Goal: Complete application form

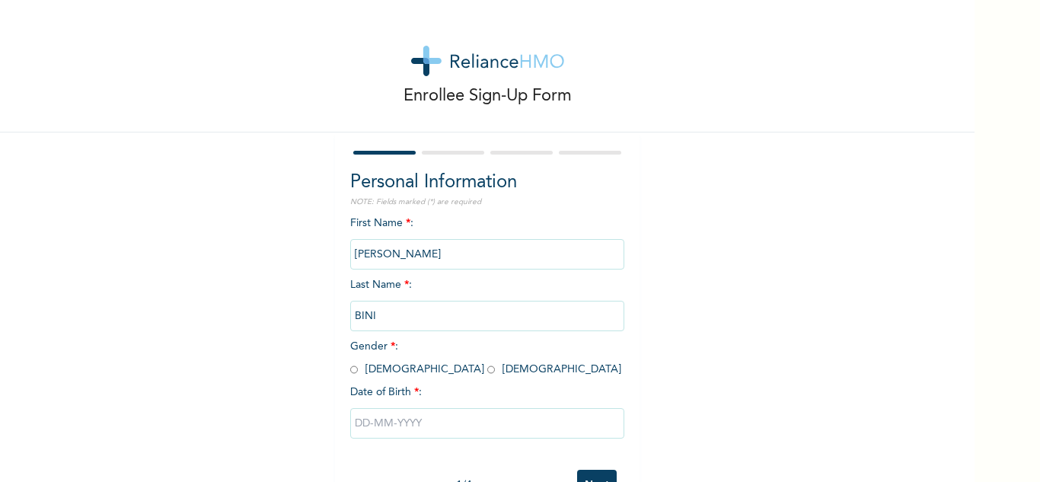
scroll to position [53, 0]
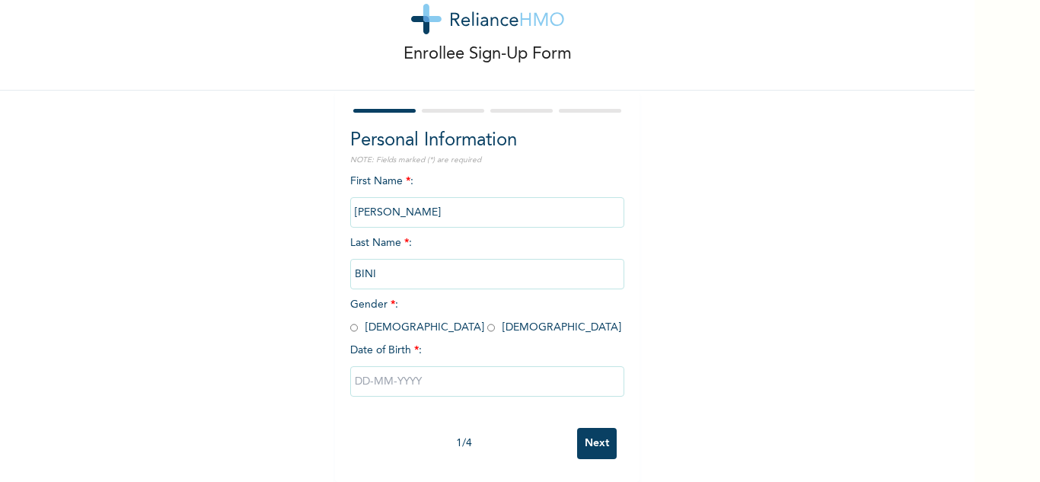
click at [487, 321] on input "radio" at bounding box center [491, 328] width 8 height 14
radio input "true"
click at [390, 377] on input "text" at bounding box center [487, 381] width 274 height 30
select select "8"
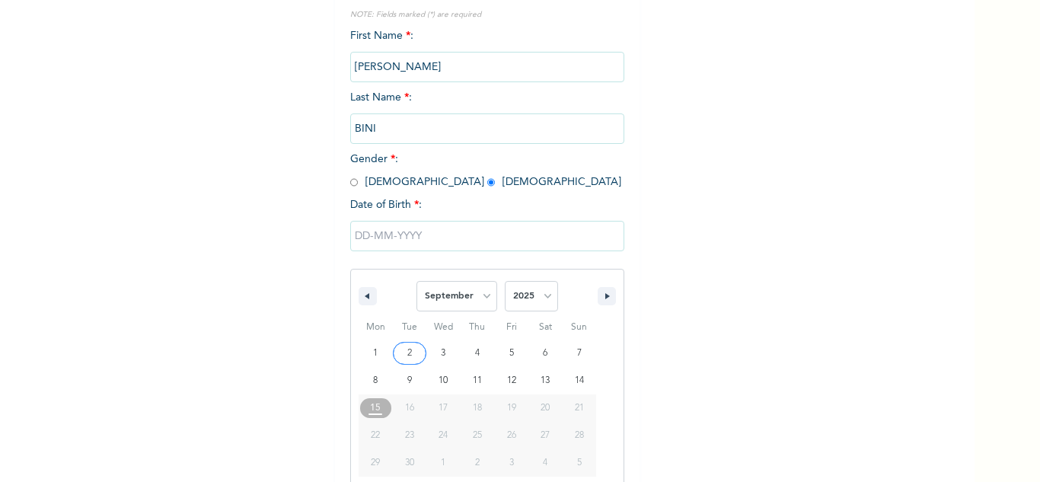
scroll to position [210, 0]
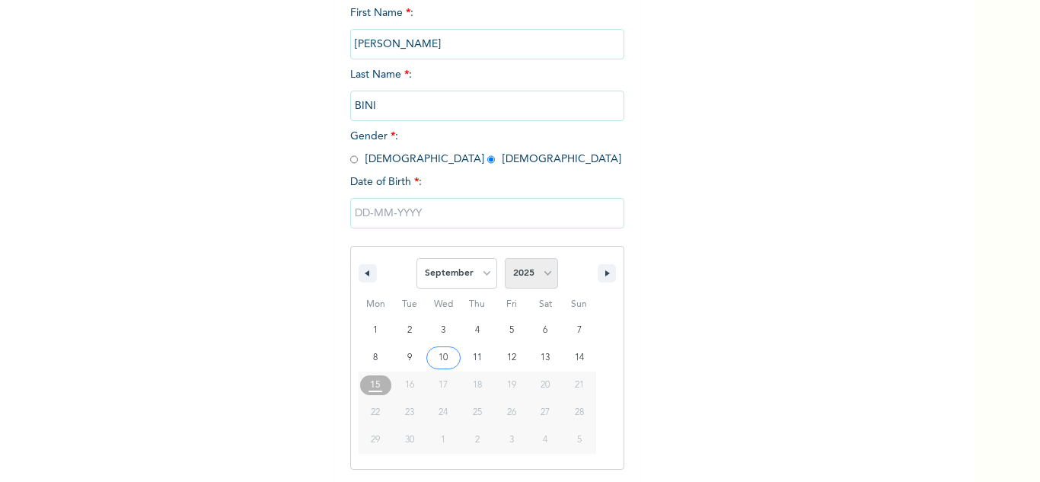
click at [515, 283] on select "2025 2024 2023 2022 2021 2020 2019 2018 2017 2016 2015 2014 2013 2012 2011 2010…" at bounding box center [531, 273] width 53 height 30
select select "1992"
click at [505, 259] on select "2025 2024 2023 2022 2021 2020 2019 2018 2017 2016 2015 2014 2013 2012 2011 2010…" at bounding box center [531, 273] width 53 height 30
click at [483, 271] on select "January February March April May June July August September October November De…" at bounding box center [456, 273] width 81 height 30
select select "7"
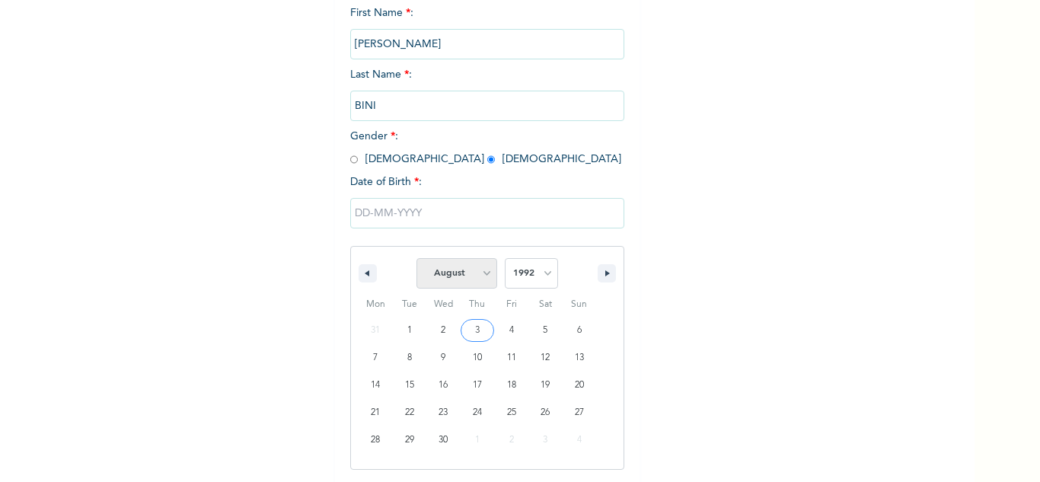
click at [416, 259] on select "January February March April May June July August September October November De…" at bounding box center [456, 273] width 81 height 30
type input "[DATE]"
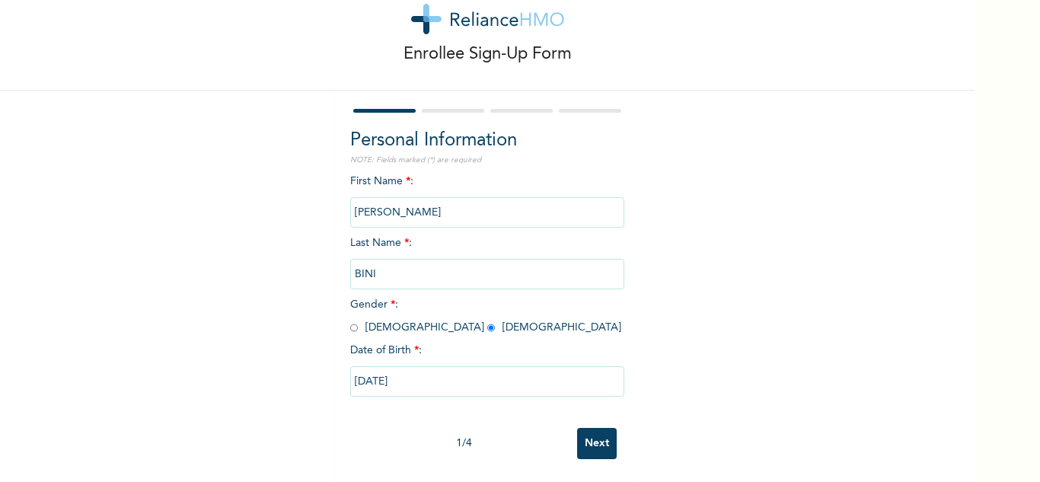
scroll to position [53, 0]
click at [588, 435] on input "Next" at bounding box center [597, 443] width 40 height 31
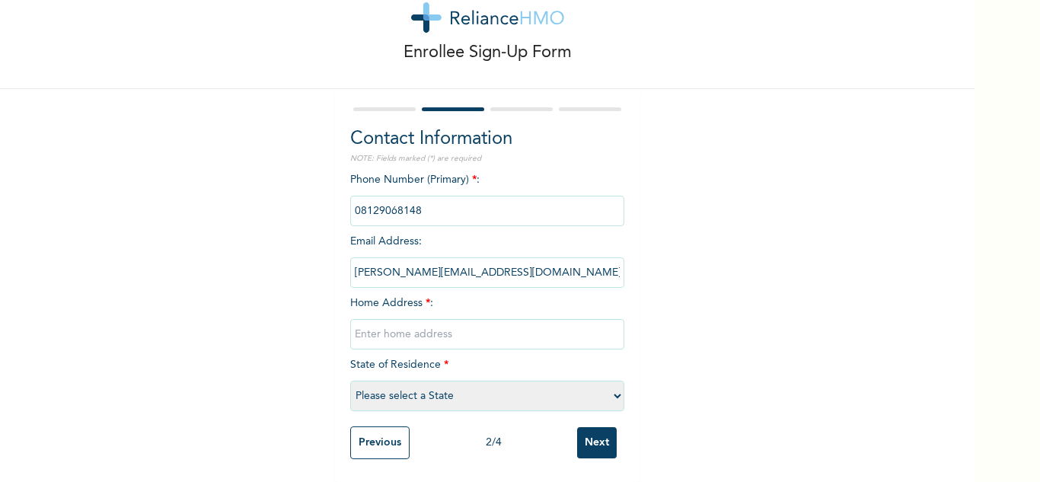
click at [423, 319] on input "text" at bounding box center [487, 334] width 274 height 30
click at [509, 326] on input "Block 5 , Bar Beach Towers" at bounding box center [487, 334] width 274 height 30
type input "Block 5 , Flat 13 Bar Beach Towers. Bishop Oluwole street , Victoria Island"
click at [445, 393] on select "Please select a State Abia Abuja (FCT) Adamawa Akwa Ibom Anambra Bauchi Bayelsa…" at bounding box center [487, 396] width 274 height 30
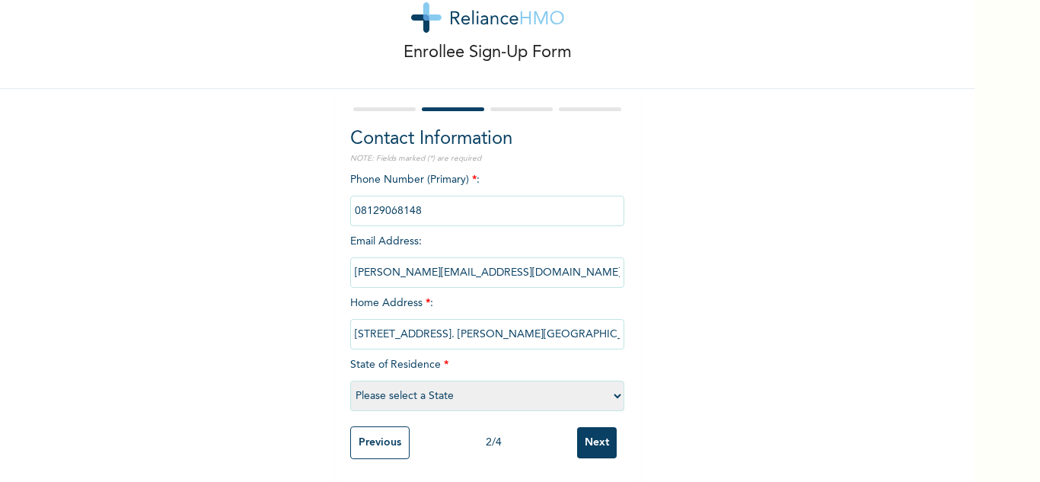
select select "25"
click at [350, 381] on select "Please select a State Abia Abuja (FCT) Adamawa Akwa Ibom Anambra Bauchi Bayelsa…" at bounding box center [487, 396] width 274 height 30
click at [592, 432] on input "Next" at bounding box center [597, 442] width 40 height 31
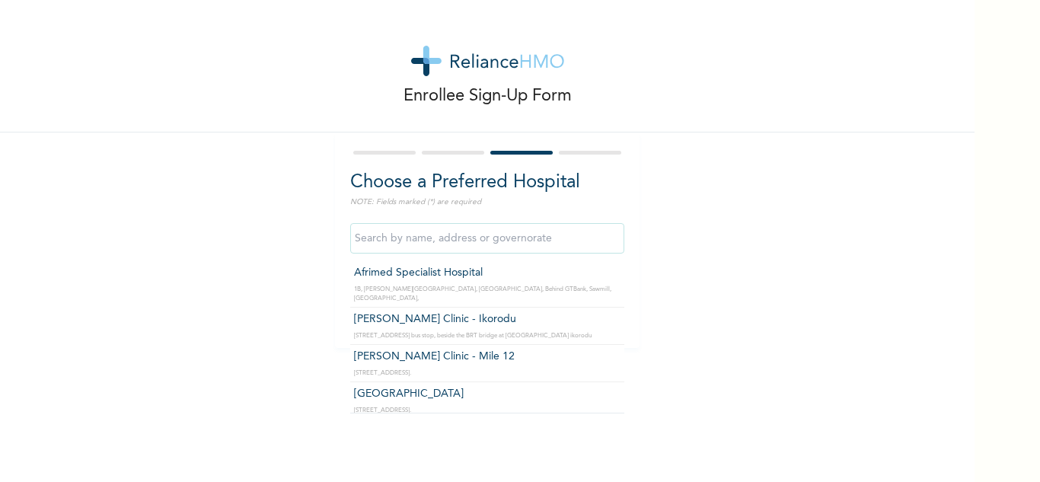
click at [399, 242] on input "text" at bounding box center [487, 238] width 274 height 30
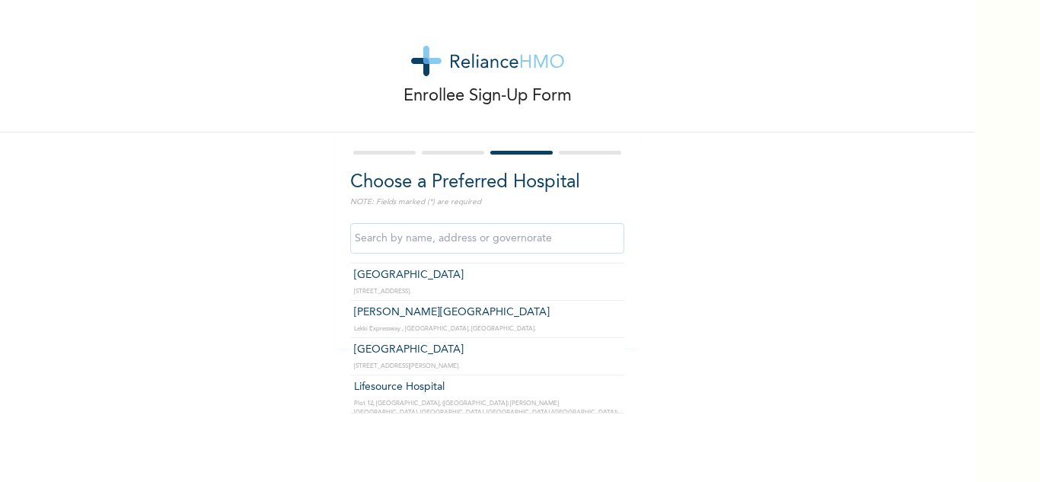
scroll to position [457, 0]
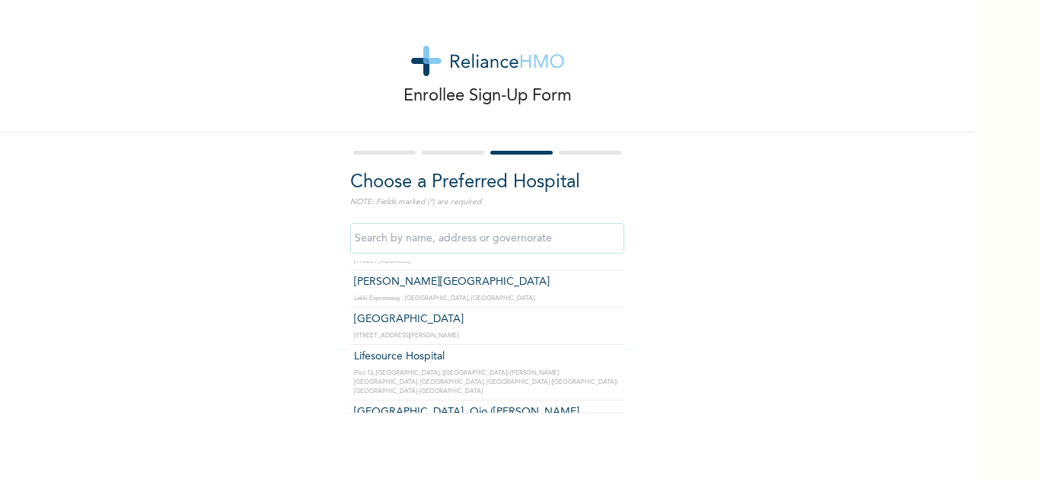
click at [478, 234] on input "text" at bounding box center [487, 238] width 274 height 30
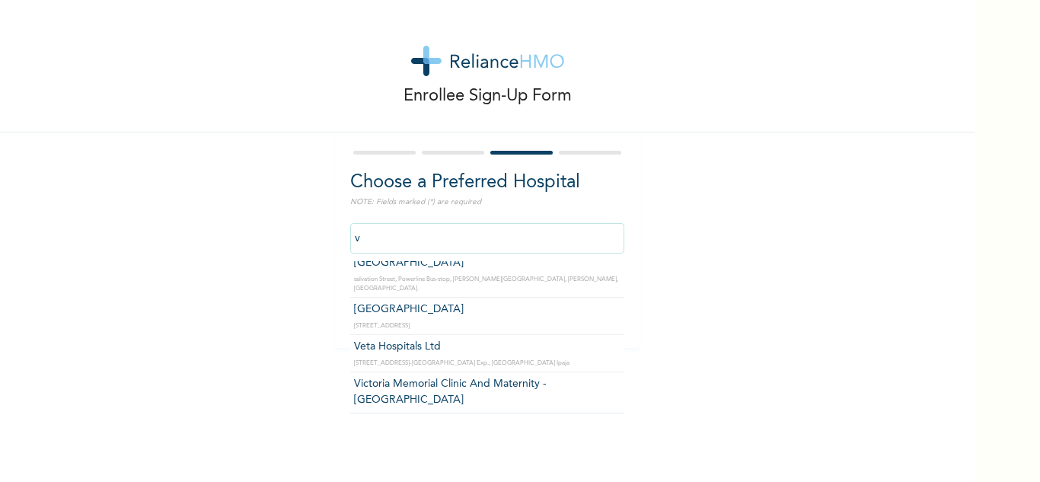
scroll to position [0, 0]
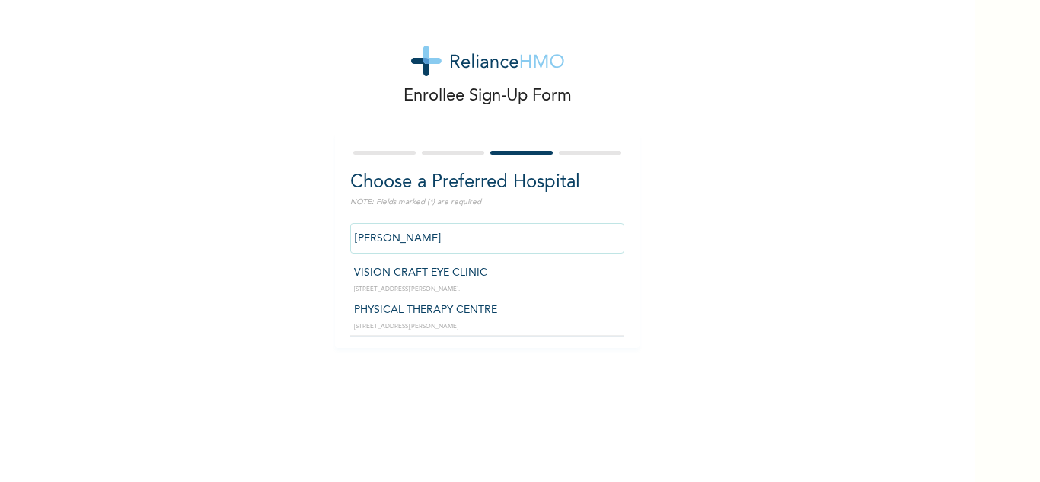
type input "victoria island"
drag, startPoint x: 431, startPoint y: 234, endPoint x: 311, endPoint y: 252, distance: 120.9
click at [311, 252] on div "Enrollee Sign-Up Form Choose a Preferred Hospital NOTE: Fields marked (*) are r…" at bounding box center [487, 174] width 975 height 348
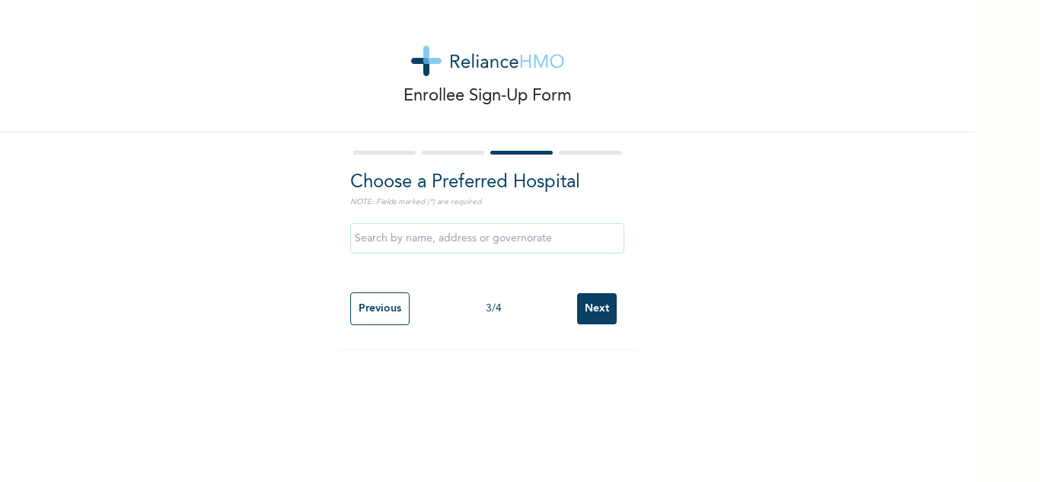
click at [684, 212] on div "Enrollee Sign-Up Form Choose a Preferred Hospital NOTE: Fields marked (*) are r…" at bounding box center [487, 174] width 975 height 348
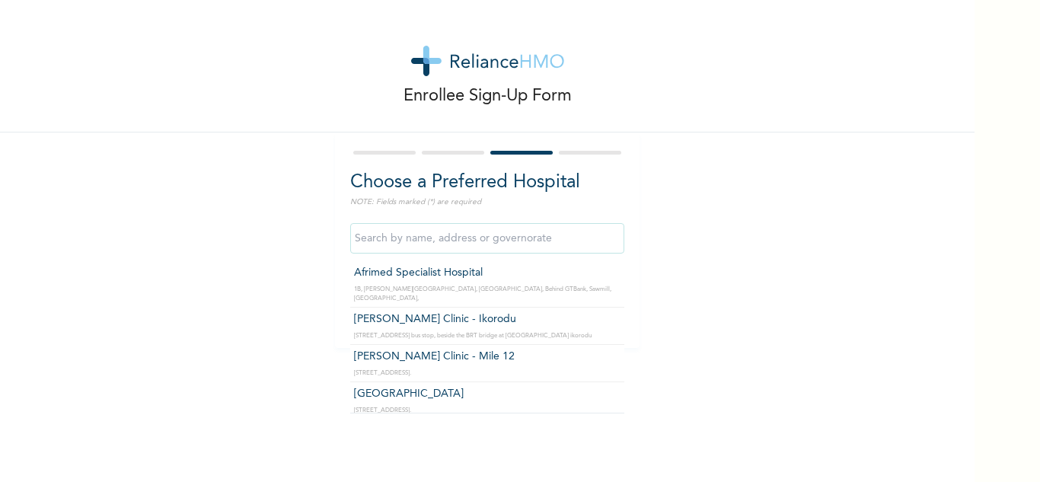
click at [512, 241] on input "text" at bounding box center [487, 238] width 274 height 30
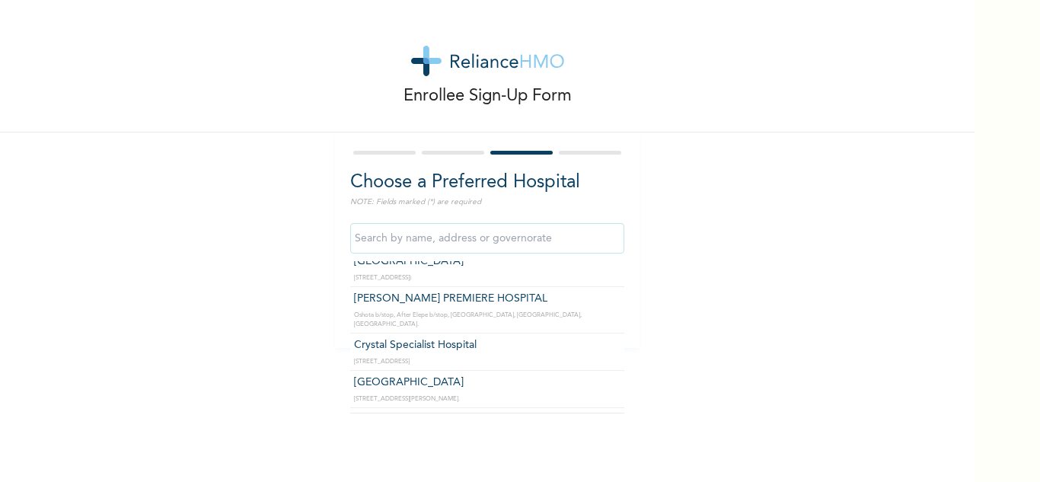
scroll to position [183, 0]
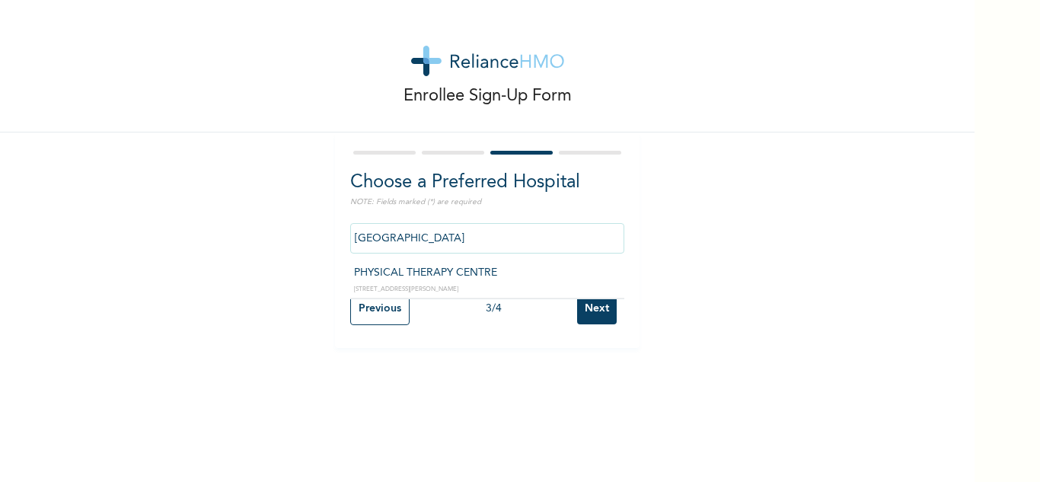
drag, startPoint x: 435, startPoint y: 233, endPoint x: 244, endPoint y: 268, distance: 193.5
click at [244, 268] on div "Enrollee Sign-Up Form Choose a Preferred Hospital NOTE: Fields marked (*) are r…" at bounding box center [487, 174] width 975 height 348
paste input "Renaissance Medical Services Ltd"
click at [244, 268] on div "Enrollee Sign-Up Form Choose a Preferred Hospital NOTE: Fields marked (*) are r…" at bounding box center [487, 174] width 975 height 348
click at [510, 238] on input "Renaissance Medical Services Ltd" at bounding box center [487, 238] width 274 height 30
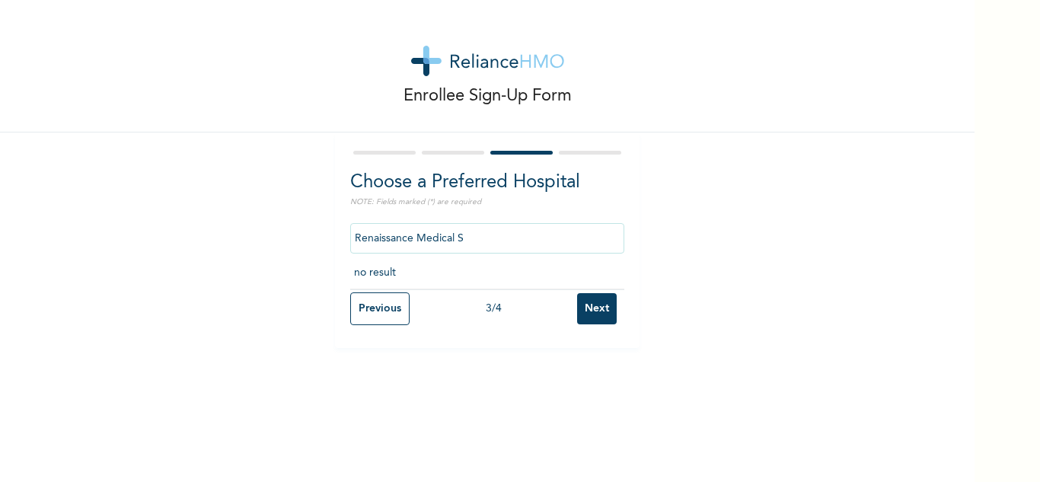
type input "Renaissance Medical"
click input "Next" at bounding box center [597, 308] width 40 height 31
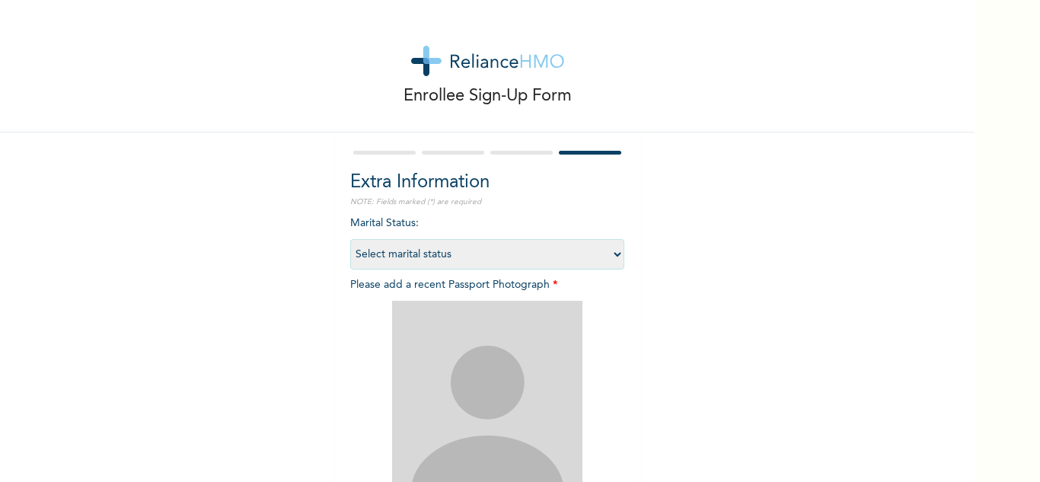
scroll to position [185, 0]
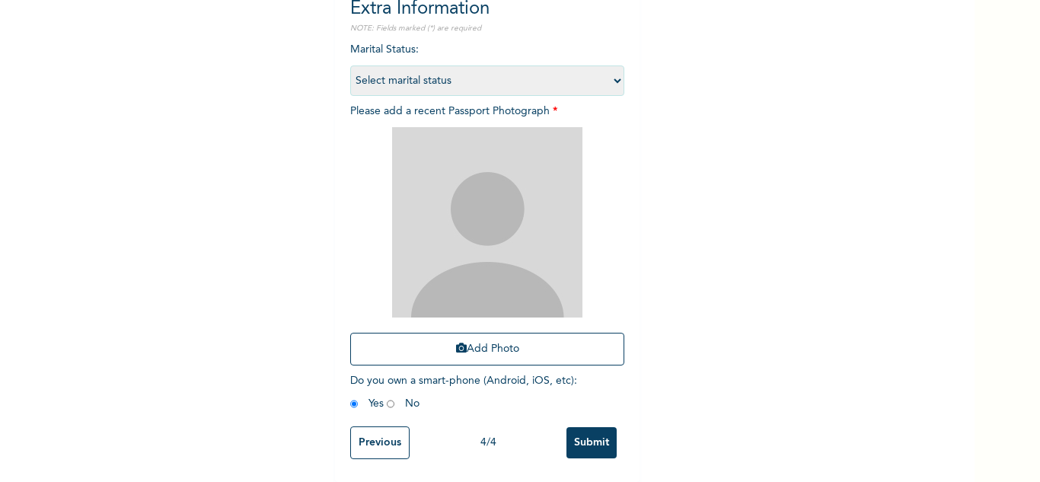
click at [373, 429] on input "Previous" at bounding box center [379, 442] width 59 height 33
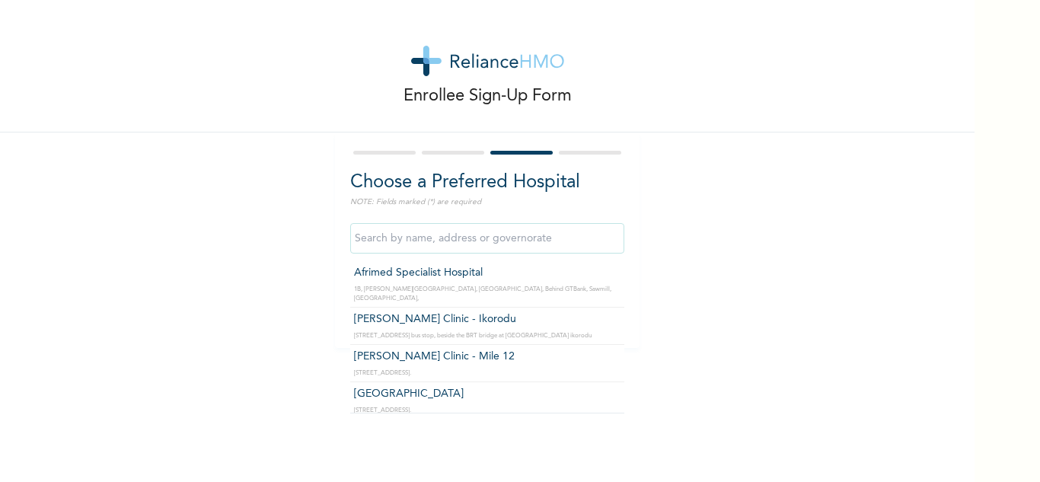
click at [441, 245] on input "text" at bounding box center [487, 238] width 274 height 30
type input "r"
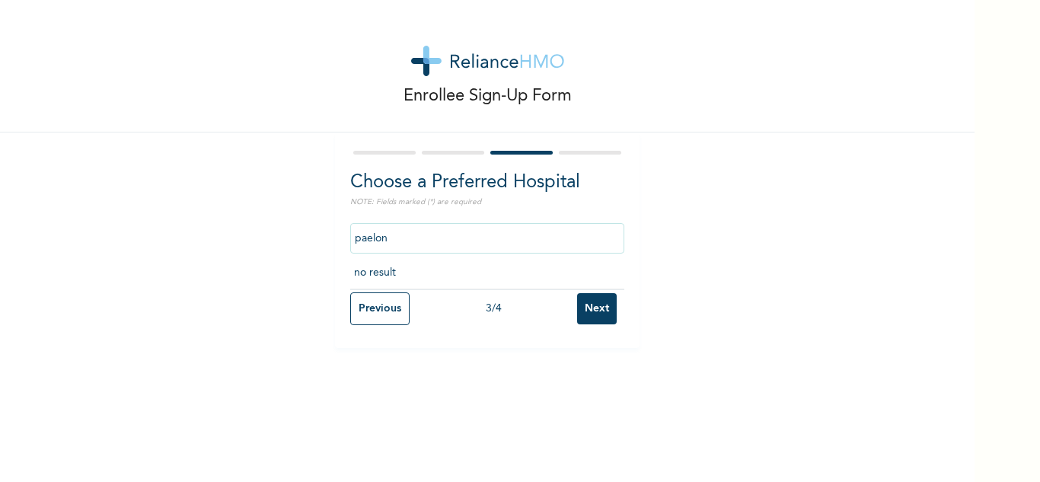
click at [465, 244] on input "paelon" at bounding box center [487, 238] width 274 height 30
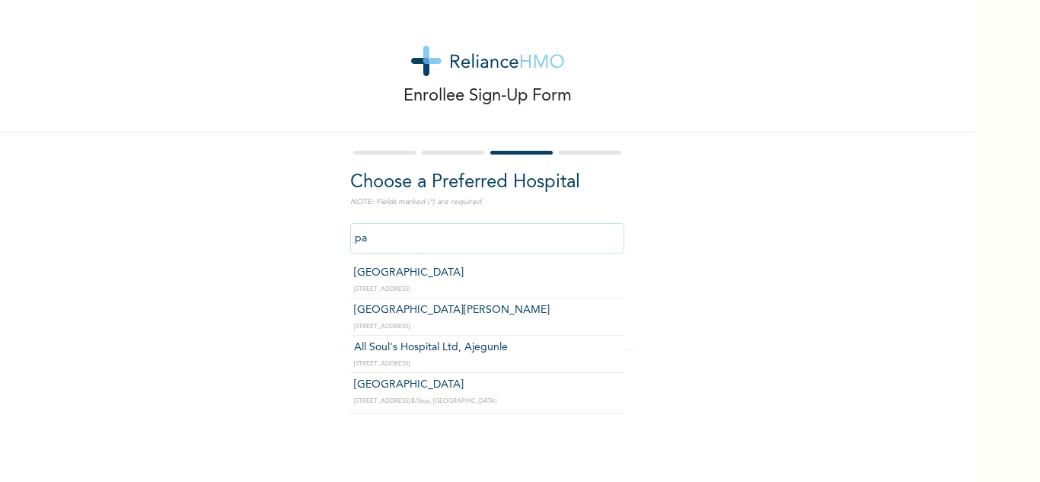
type input "p"
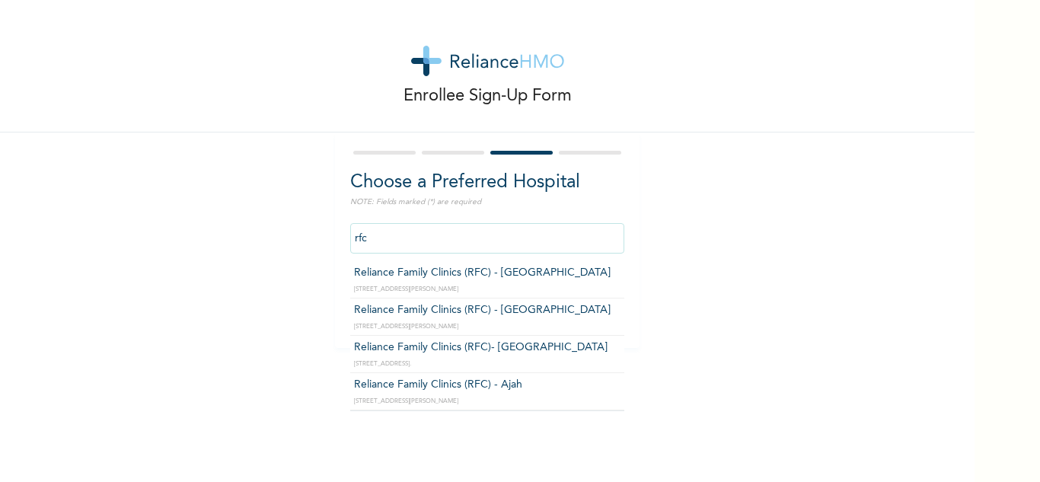
type input "rfc"
drag, startPoint x: 410, startPoint y: 241, endPoint x: 295, endPoint y: 247, distance: 115.2
click at [295, 247] on div "Enrollee Sign-Up Form Choose a Preferred Hospital NOTE: Fields marked (*) are r…" at bounding box center [487, 174] width 975 height 348
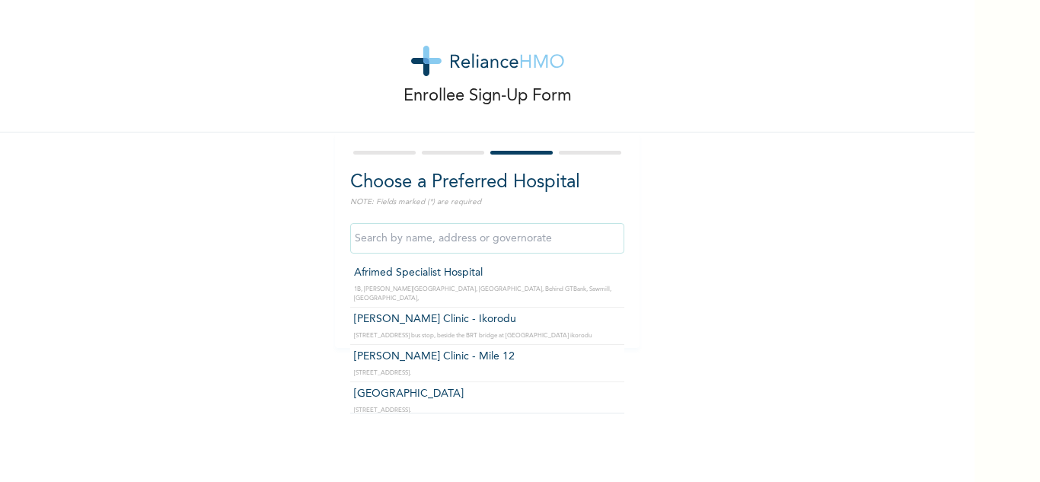
click at [511, 240] on input "text" at bounding box center [487, 238] width 274 height 30
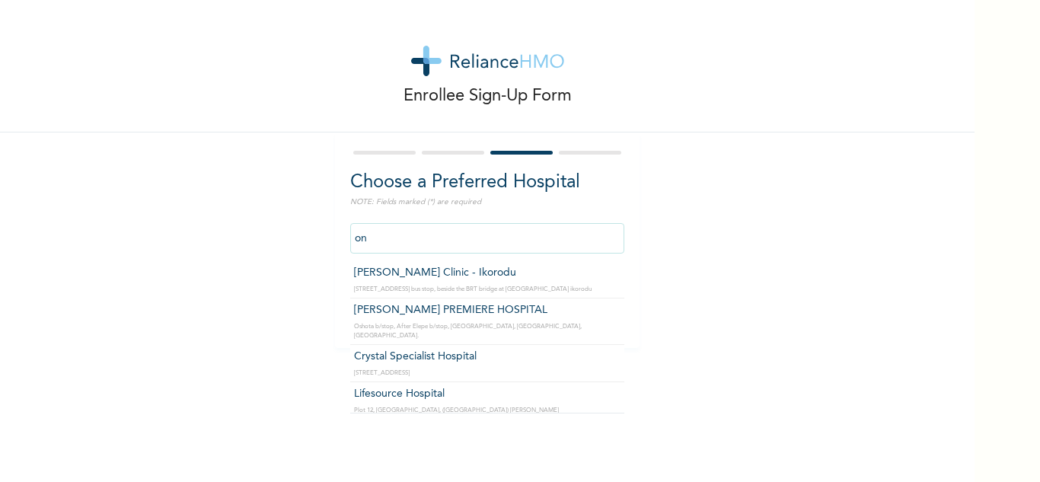
type input "o"
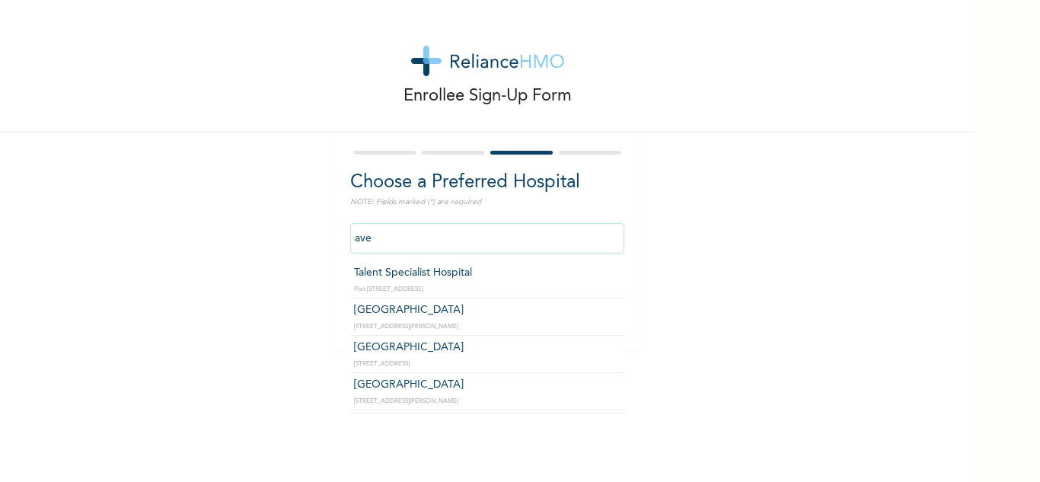
drag, startPoint x: 544, startPoint y: 233, endPoint x: 370, endPoint y: 252, distance: 175.4
click at [370, 252] on input "ave" at bounding box center [487, 238] width 274 height 30
type input "a"
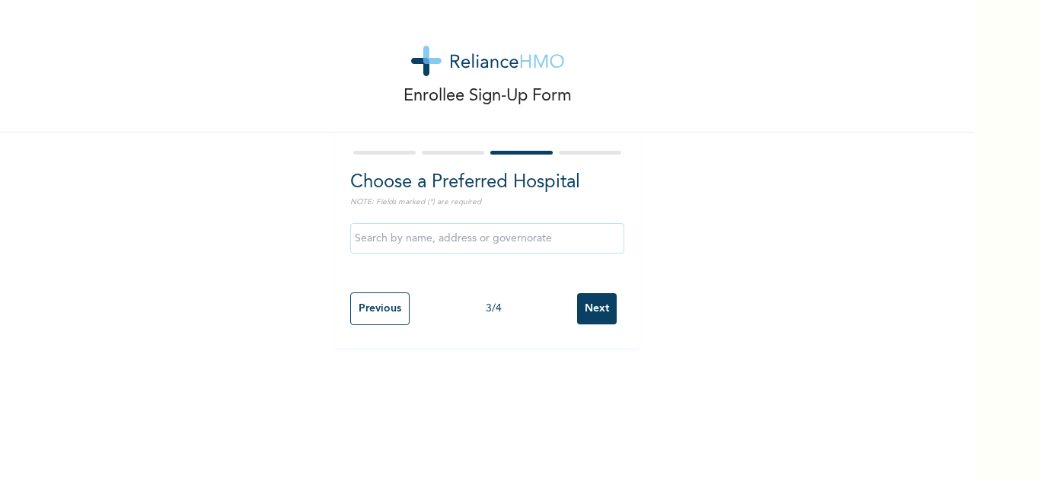
click at [416, 182] on h2 "Choose a Preferred Hospital" at bounding box center [487, 182] width 274 height 27
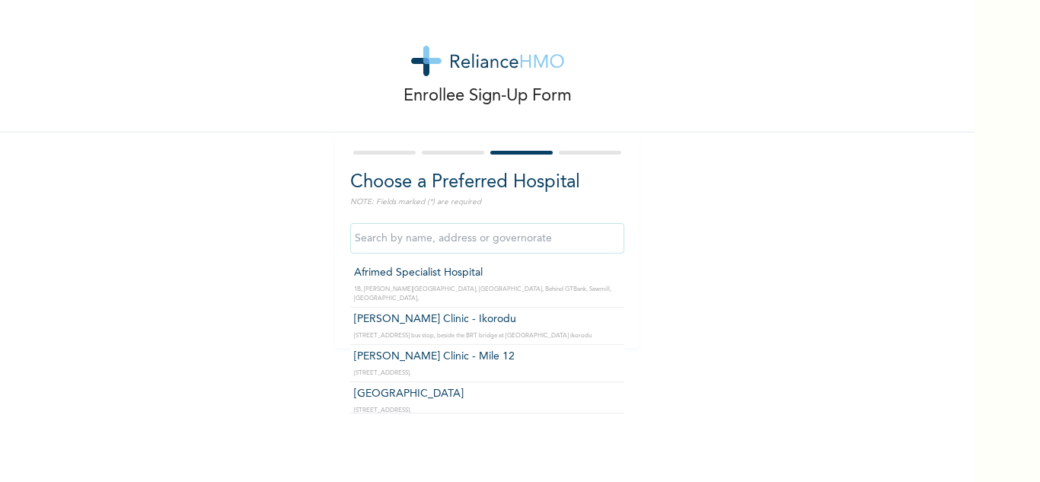
click at [394, 225] on input "text" at bounding box center [487, 238] width 274 height 30
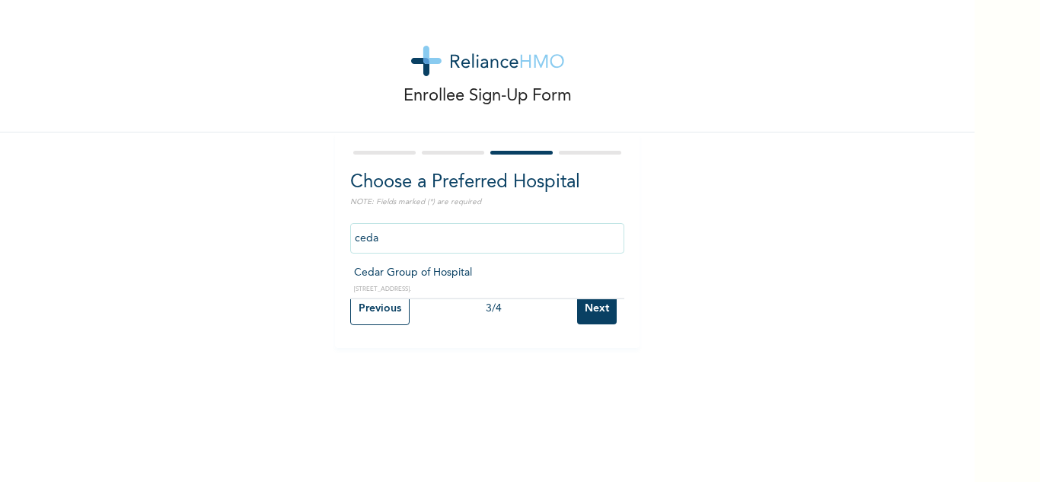
type input "ceda"
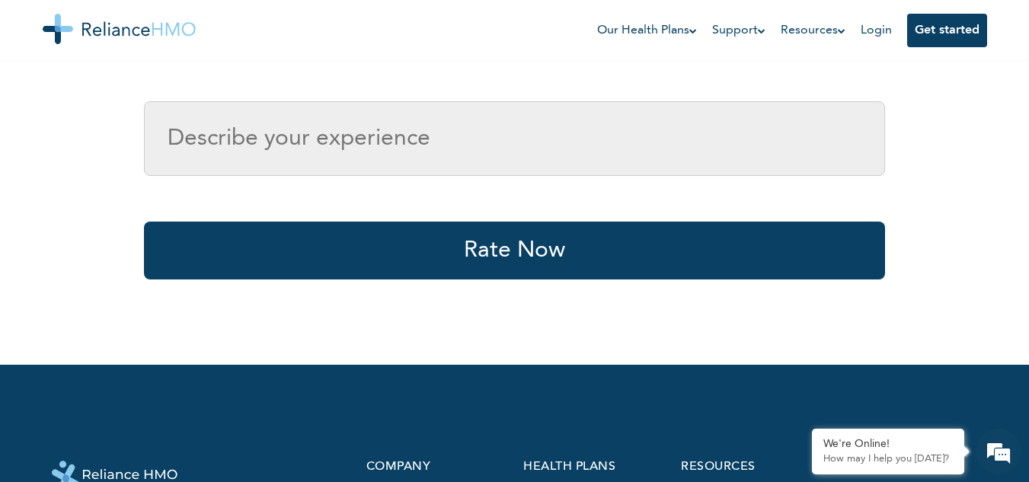
scroll to position [343, 0]
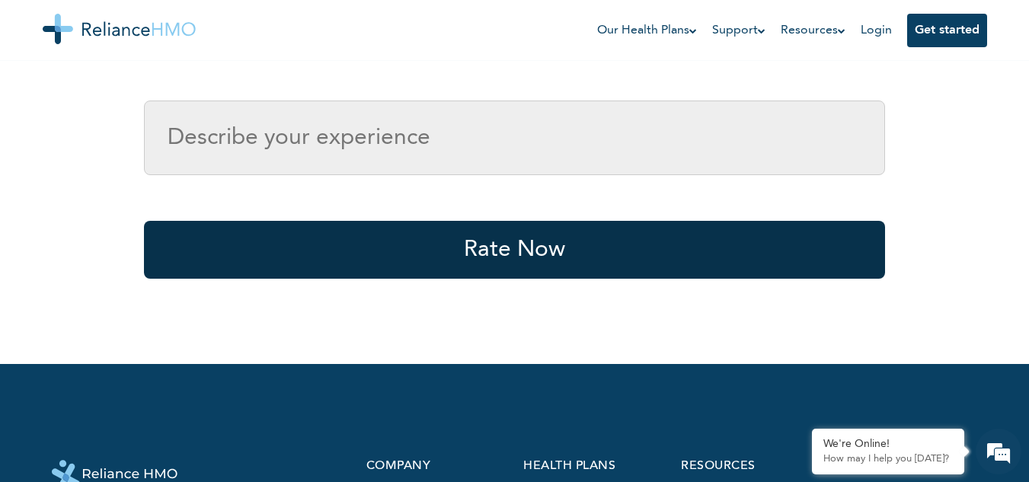
click at [524, 242] on button "Rate Now" at bounding box center [514, 250] width 741 height 58
